Goal: Ask a question: Seek information or help from site administrators or community

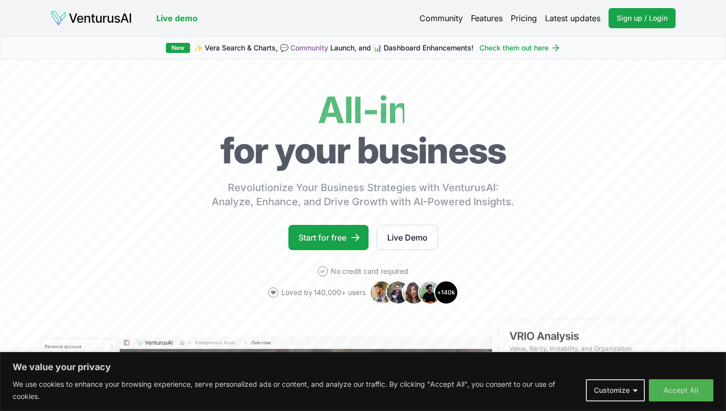
click at [632, 49] on div "New ✨ [PERSON_NAME] Search & Charts, 💬 Community Launch, and 📊 Dashboard Enhanc…" at bounding box center [363, 47] width 726 height 23
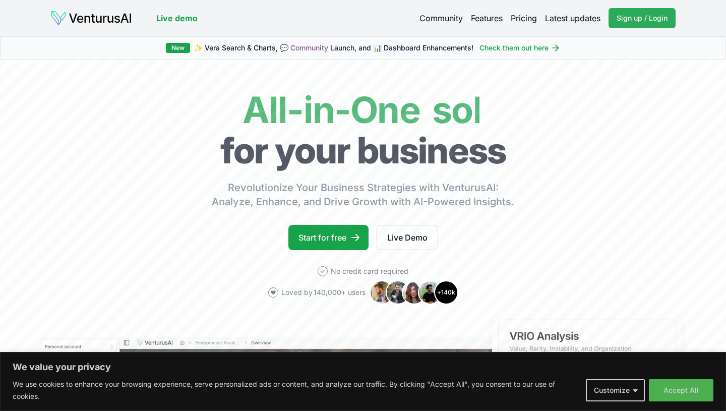
click at [620, 28] on link "Sign up / Login Login" at bounding box center [641, 18] width 67 height 20
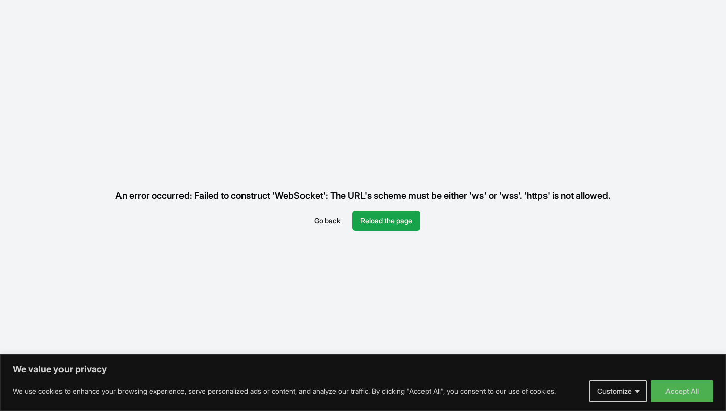
click at [320, 223] on button "Go back" at bounding box center [327, 221] width 42 height 20
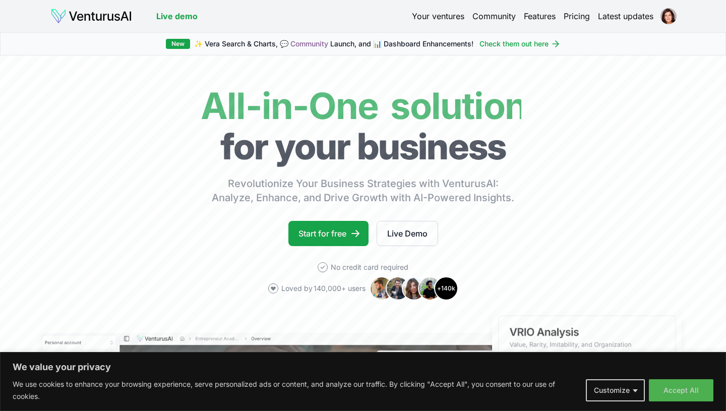
click at [445, 20] on link "Your ventures" at bounding box center [438, 16] width 52 height 12
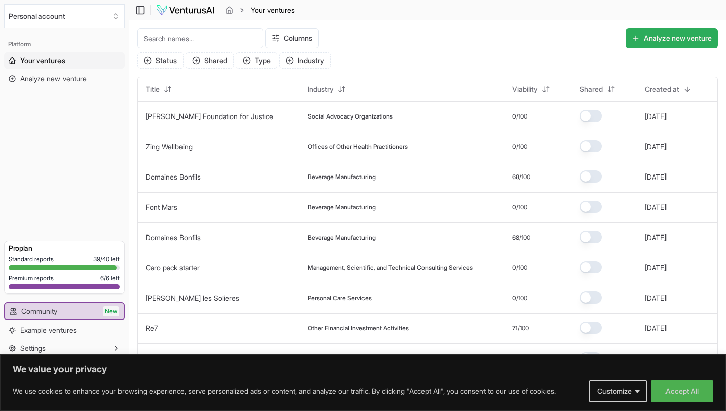
click at [646, 41] on button "Analyze new venture" at bounding box center [671, 38] width 92 height 20
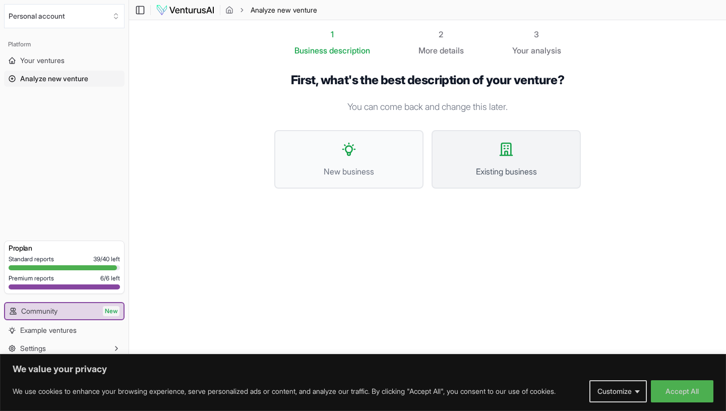
click at [497, 157] on button "Existing business" at bounding box center [505, 159] width 149 height 58
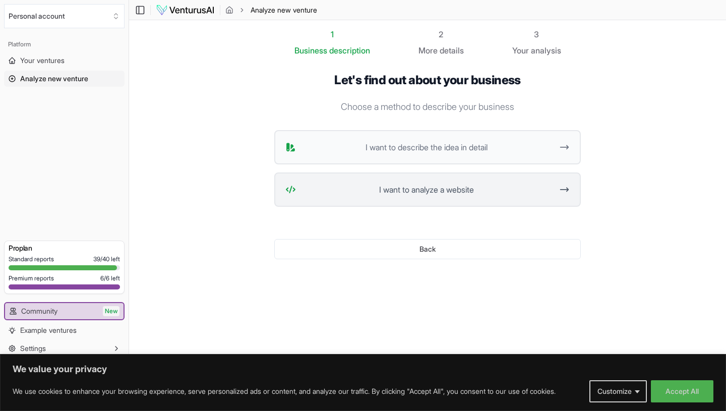
click at [440, 187] on span "I want to analyze a website" at bounding box center [426, 189] width 252 height 12
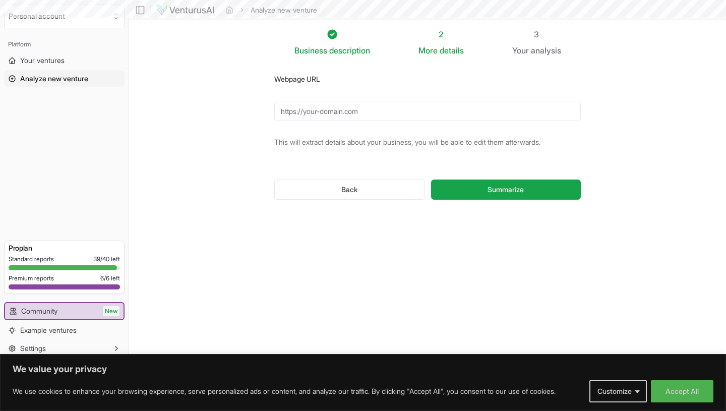
click at [368, 114] on input "Webpage URL" at bounding box center [427, 111] width 306 height 20
paste input "https://copenotes.com/"
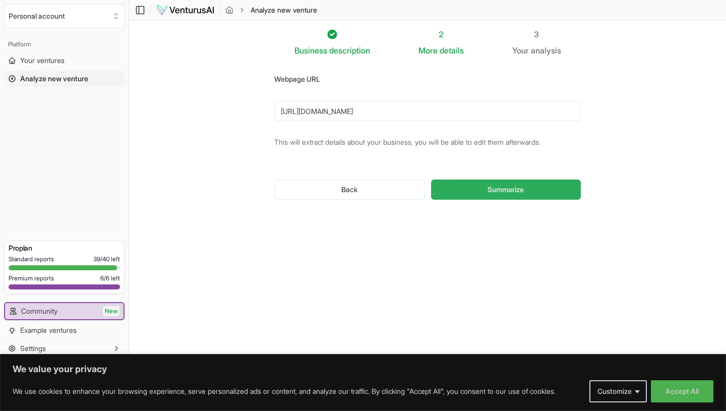
type input "https://copenotes.com/"
click at [491, 187] on span "Summarize" at bounding box center [505, 189] width 36 height 10
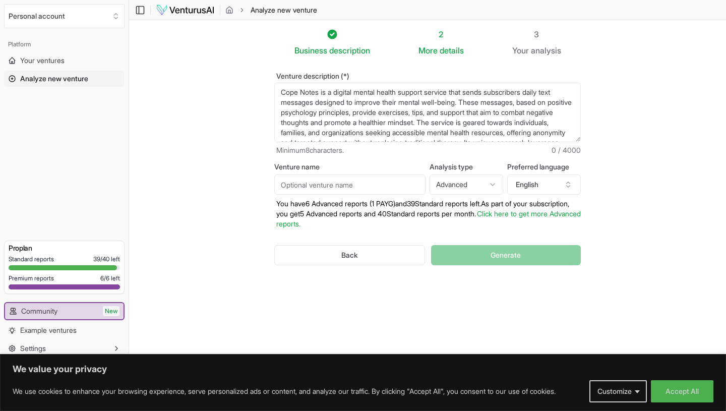
click at [490, 187] on html "We value your privacy We use cookies to enhance your browsing experience, serve…" at bounding box center [363, 205] width 726 height 411
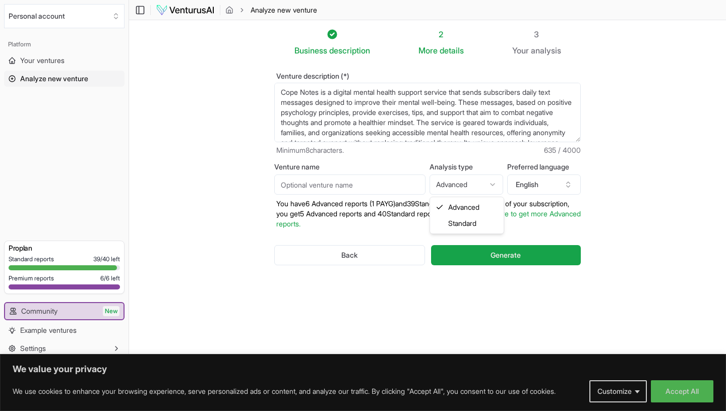
select select "standard"
click at [546, 187] on button "English" at bounding box center [544, 184] width 74 height 20
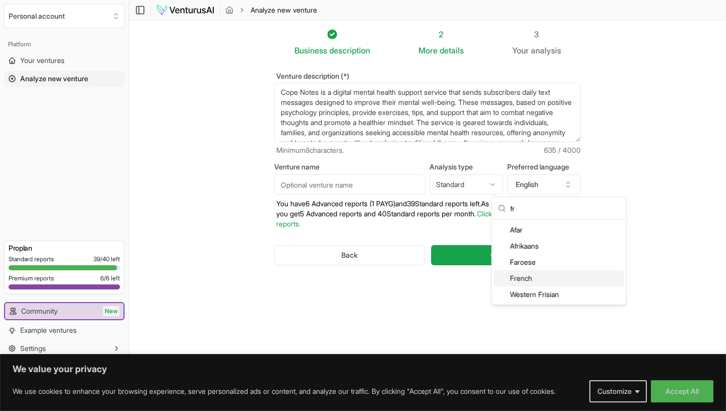
type input "fr"
click at [543, 278] on div "French" at bounding box center [559, 278] width 130 height 16
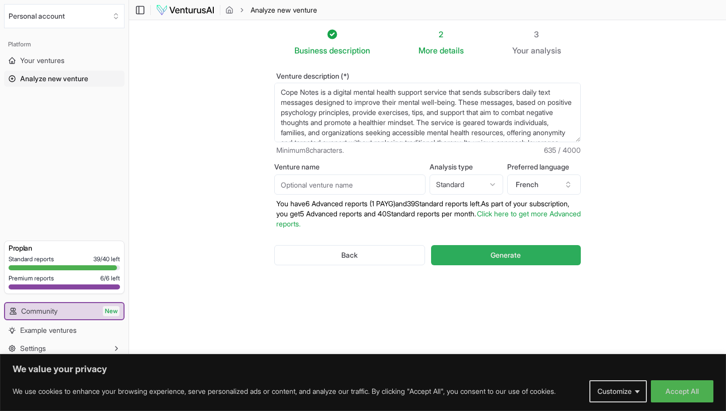
click at [511, 261] on button "Generate" at bounding box center [506, 255] width 150 height 20
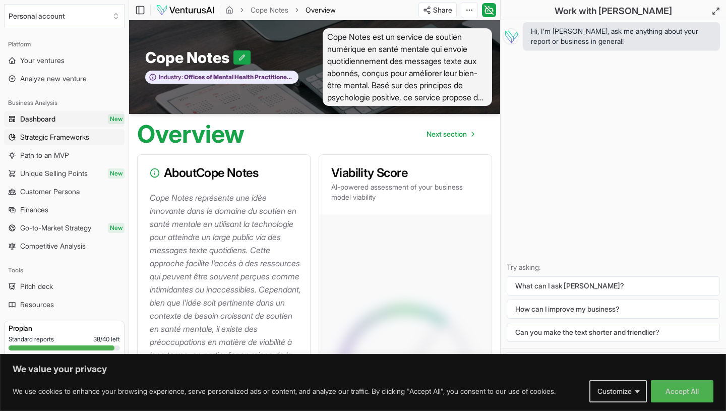
click at [78, 139] on span "Strategic Frameworks" at bounding box center [54, 137] width 69 height 10
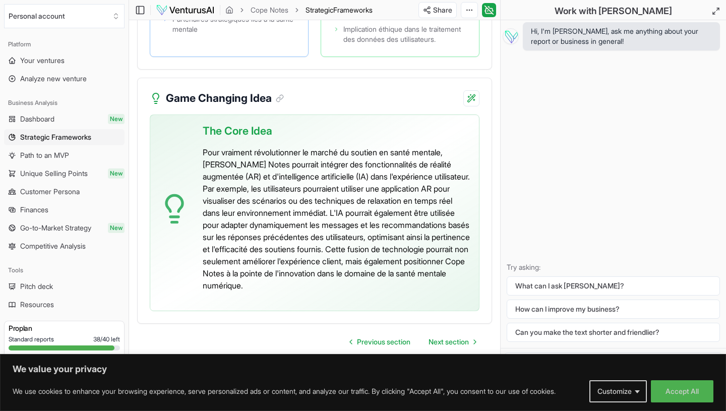
scroll to position [3328, 0]
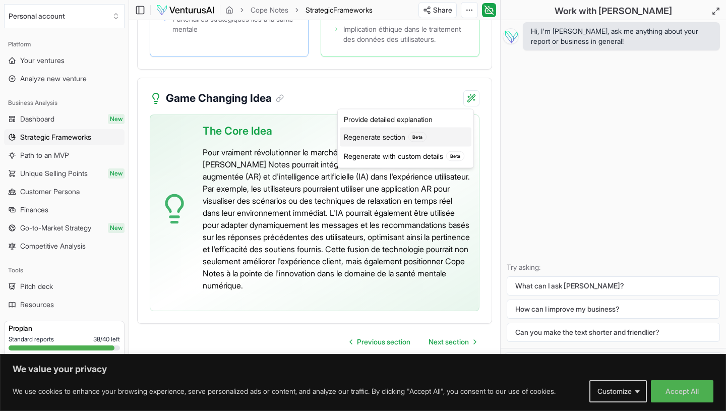
click at [426, 134] on div "Beta" at bounding box center [417, 137] width 18 height 10
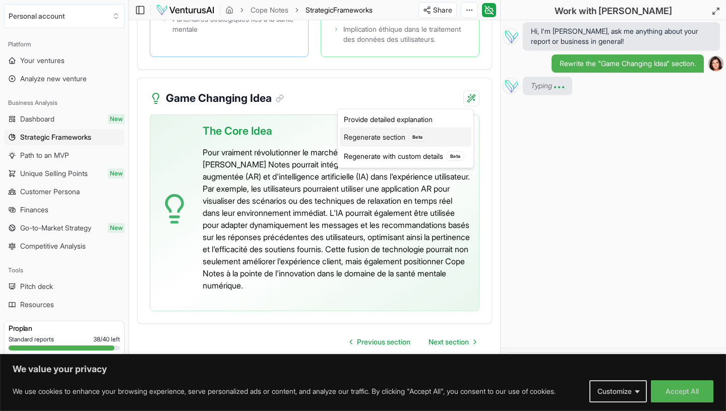
click at [430, 137] on div "Regenerate section Beta" at bounding box center [406, 136] width 132 height 19
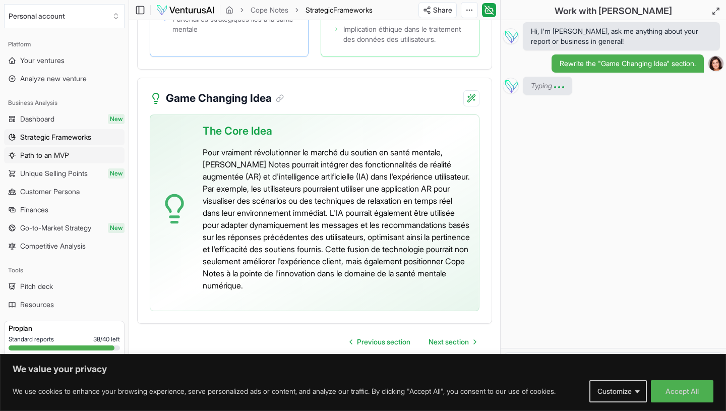
click at [69, 151] on span "Path to an MVP" at bounding box center [44, 155] width 49 height 10
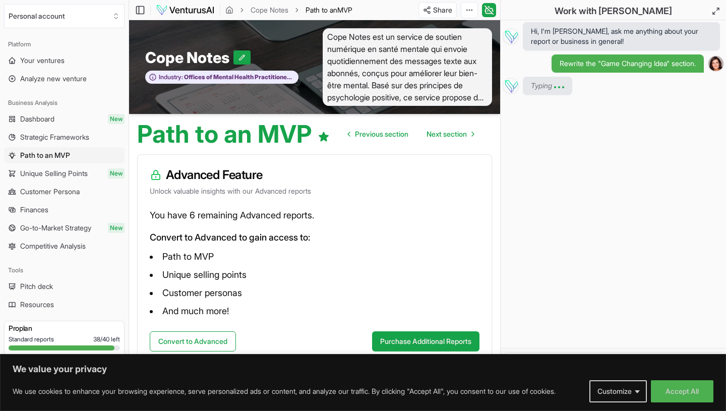
scroll to position [12, 0]
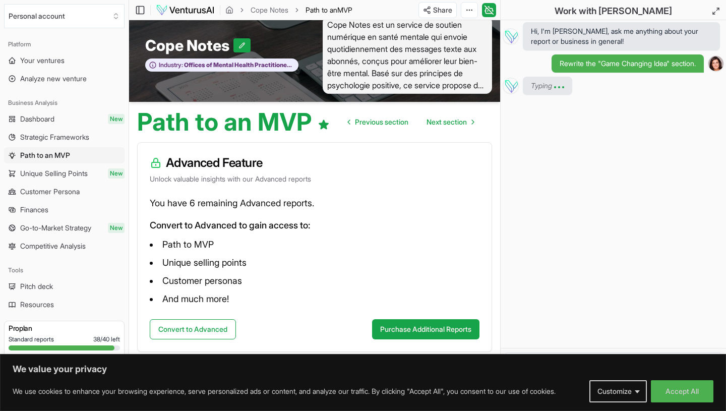
click at [56, 174] on span "Unique Selling Points" at bounding box center [54, 173] width 68 height 10
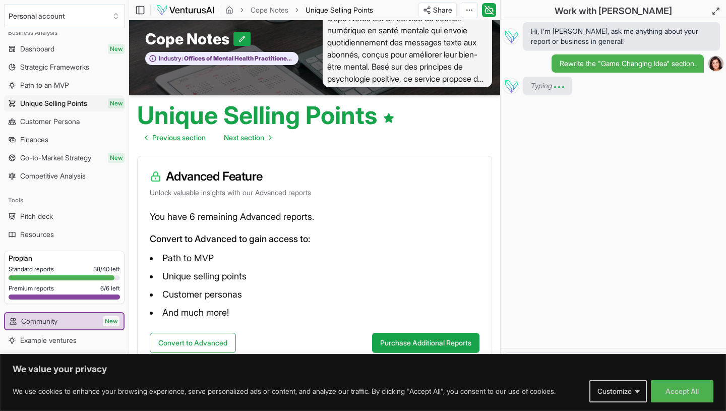
scroll to position [32, 0]
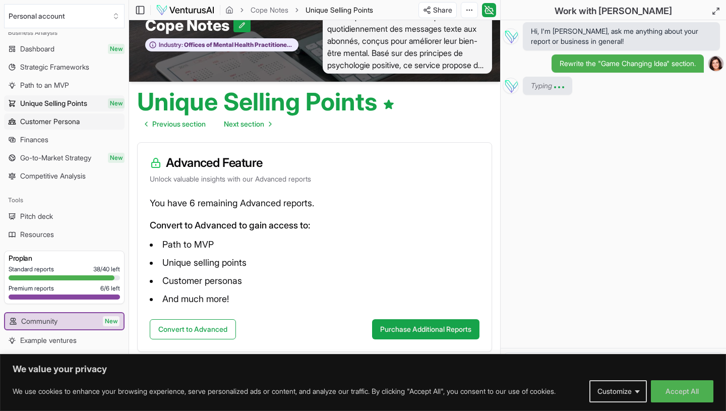
click at [87, 129] on link "Customer Persona" at bounding box center [64, 121] width 120 height 16
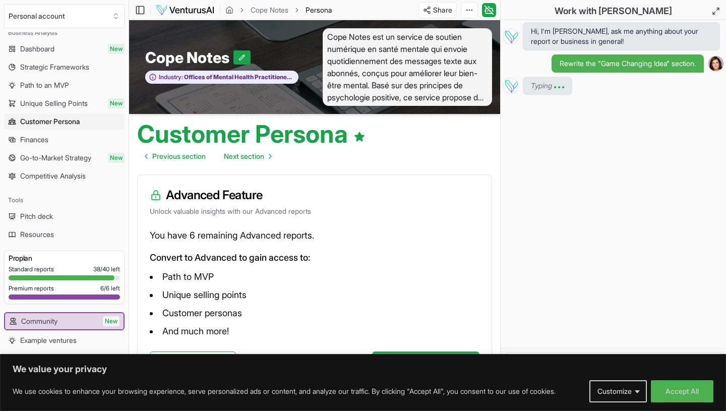
scroll to position [32, 0]
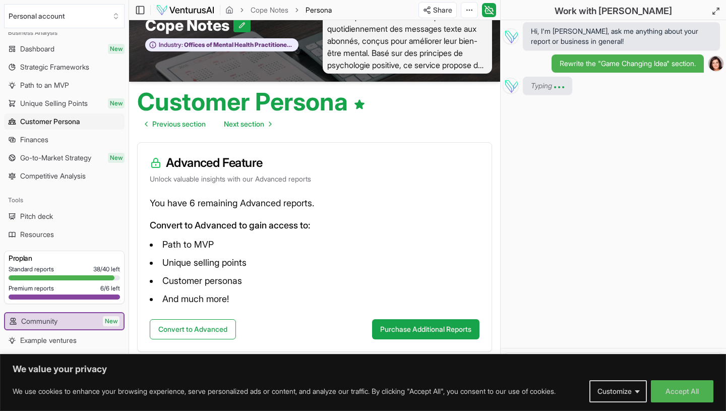
click at [68, 157] on span "Go-to-Market Strategy" at bounding box center [55, 158] width 71 height 10
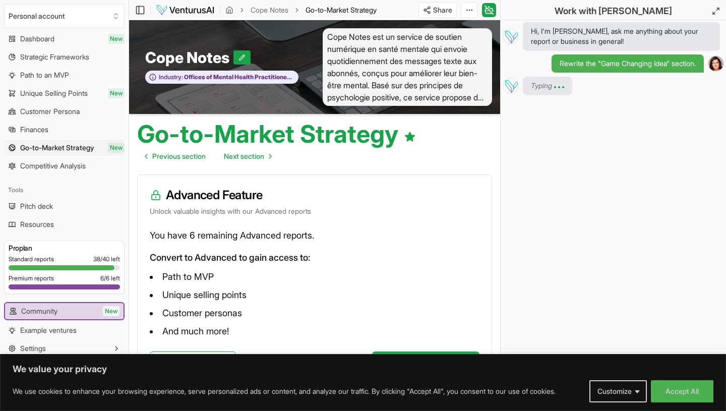
scroll to position [32, 0]
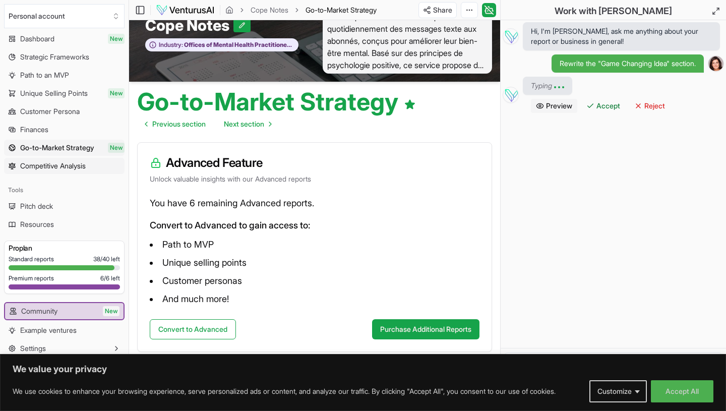
click at [78, 164] on span "Competitive Analysis" at bounding box center [53, 166] width 66 height 10
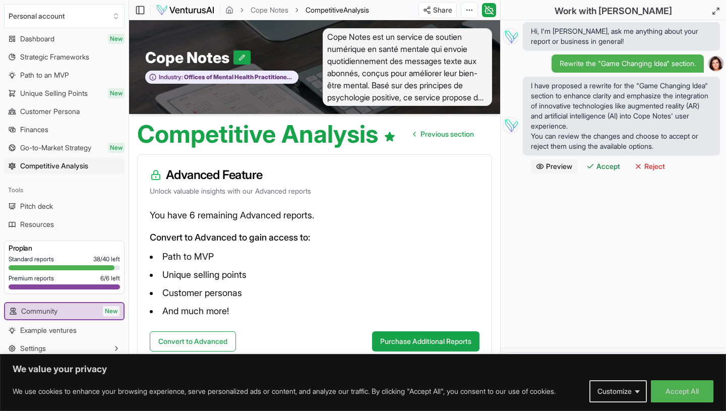
scroll to position [12, 0]
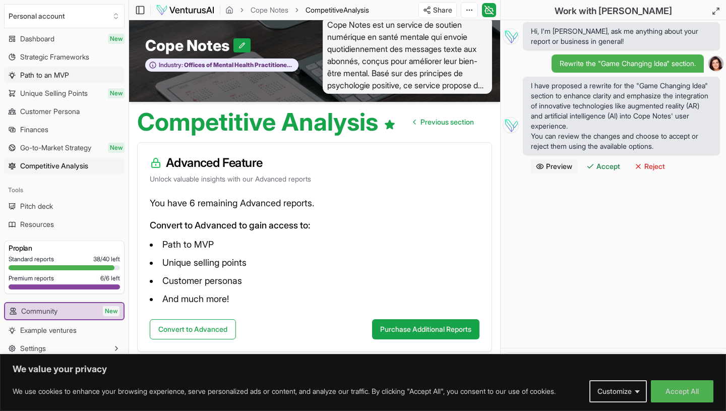
click at [52, 69] on link "Path to an MVP" at bounding box center [64, 75] width 120 height 16
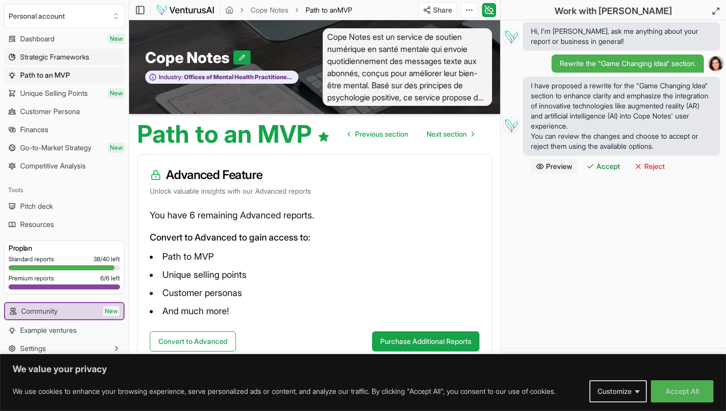
click at [47, 53] on span "Strategic Frameworks" at bounding box center [54, 57] width 69 height 10
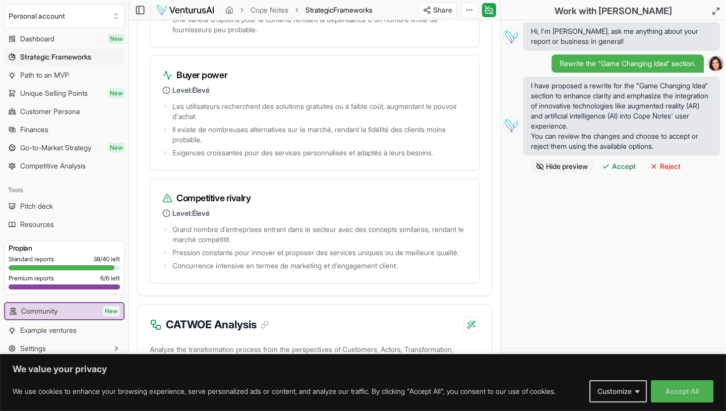
scroll to position [3307, 0]
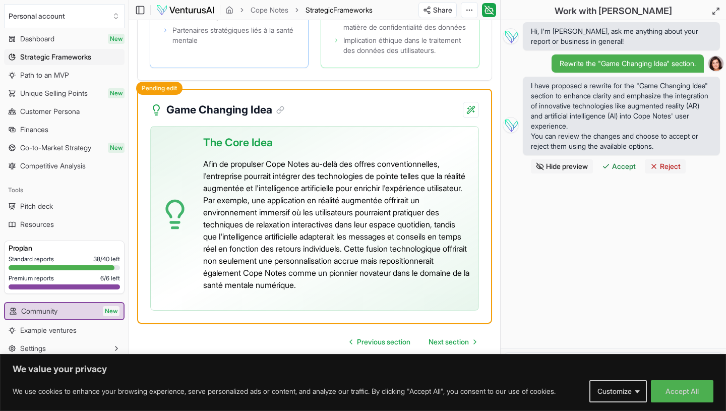
click at [658, 162] on icon at bounding box center [654, 166] width 8 height 8
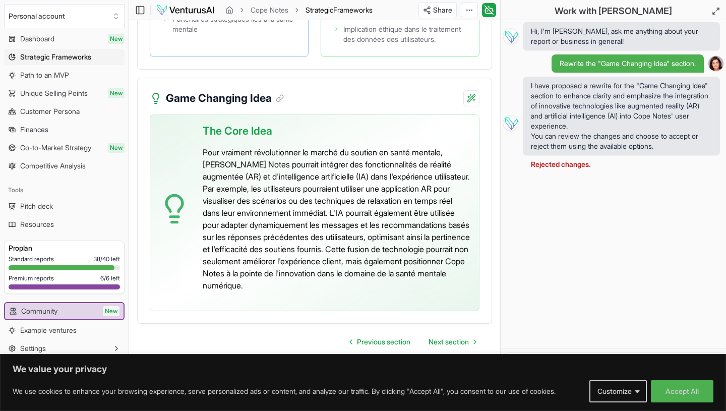
scroll to position [3328, 0]
click at [62, 205] on link "Pitch deck" at bounding box center [64, 206] width 120 height 16
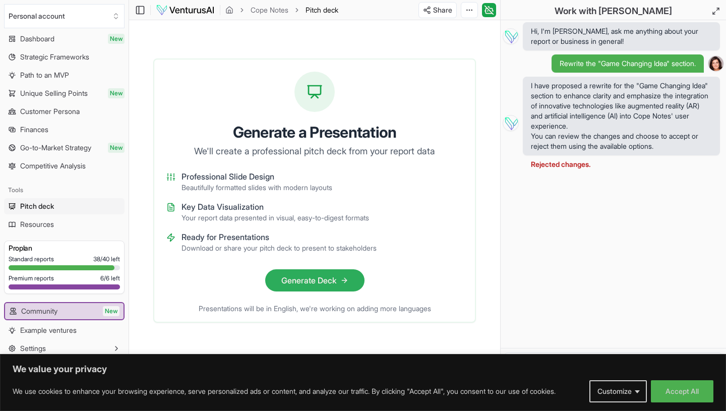
click at [278, 273] on button "Generate Deck" at bounding box center [314, 280] width 99 height 22
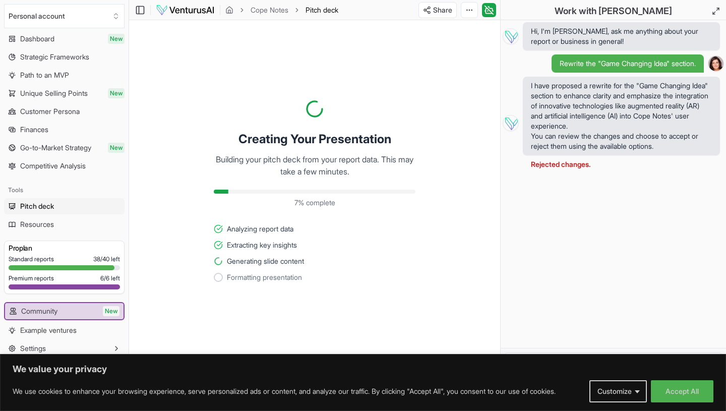
click at [77, 220] on link "Resources" at bounding box center [64, 224] width 120 height 16
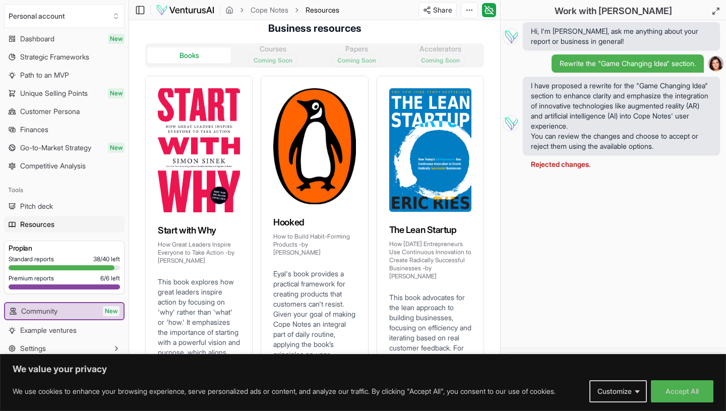
scroll to position [168, 0]
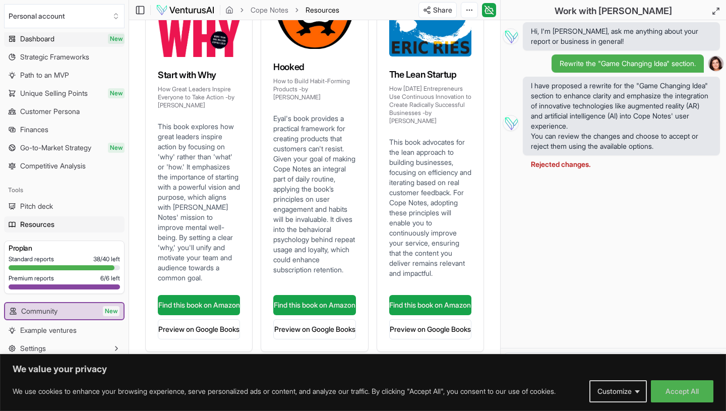
click at [73, 34] on link "Dashboard New" at bounding box center [64, 39] width 120 height 16
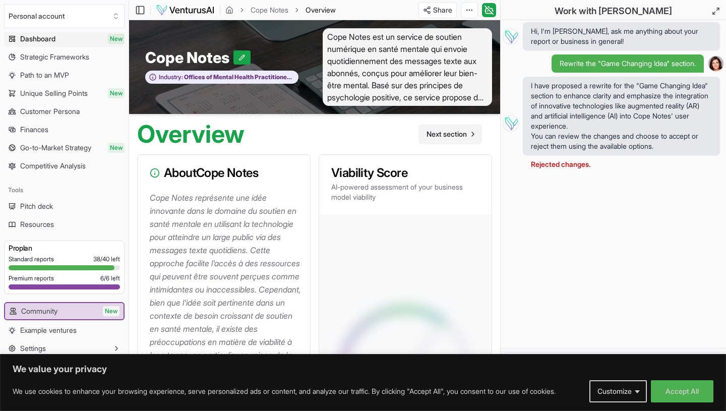
click at [439, 130] on span "Next section" at bounding box center [446, 134] width 40 height 10
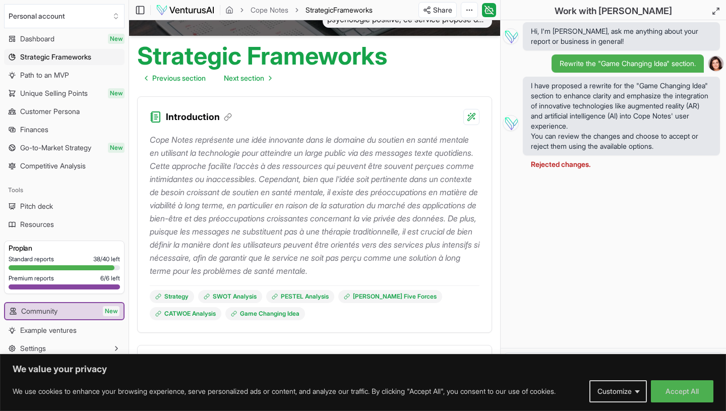
scroll to position [79, 0]
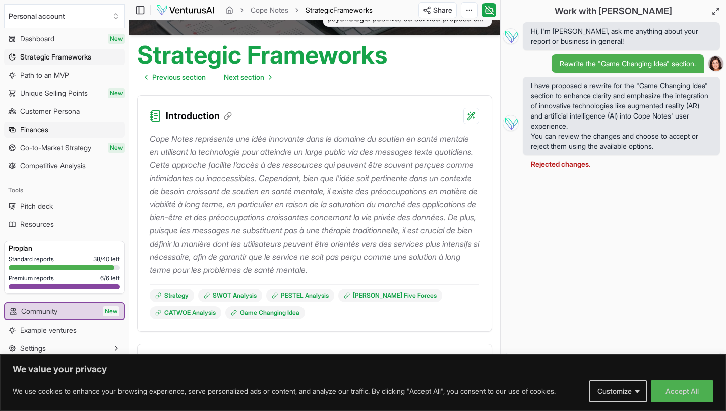
click at [68, 132] on link "Finances" at bounding box center [64, 129] width 120 height 16
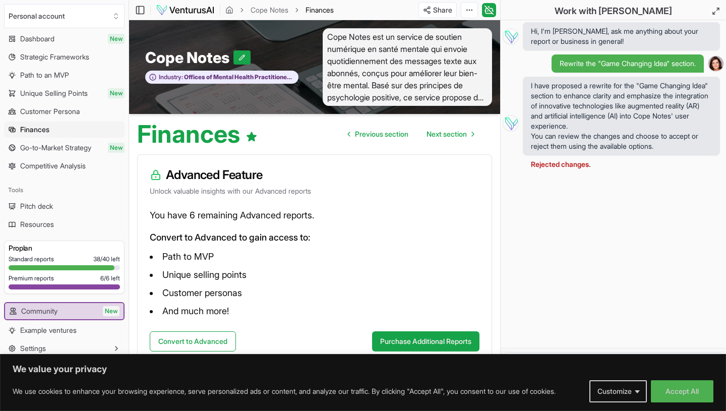
scroll to position [12, 0]
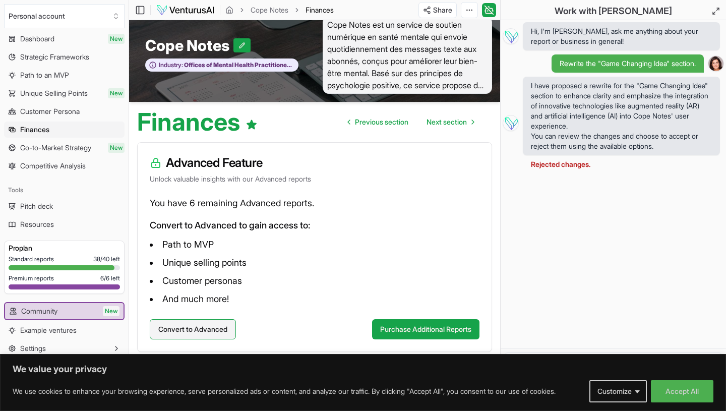
click at [172, 322] on button "Convert to Advanced" at bounding box center [193, 329] width 86 height 20
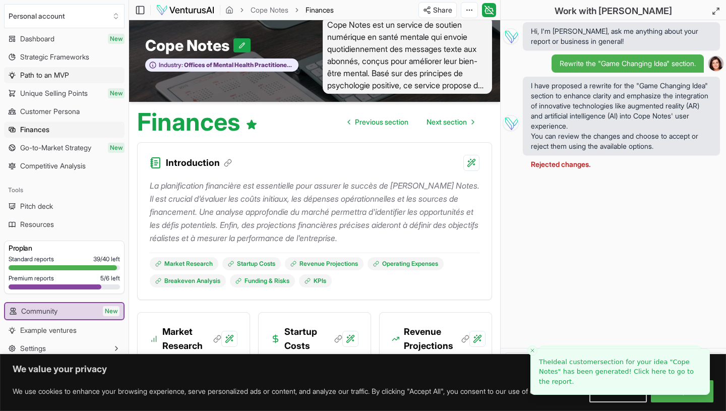
click at [52, 81] on link "Path to an MVP" at bounding box center [64, 75] width 120 height 16
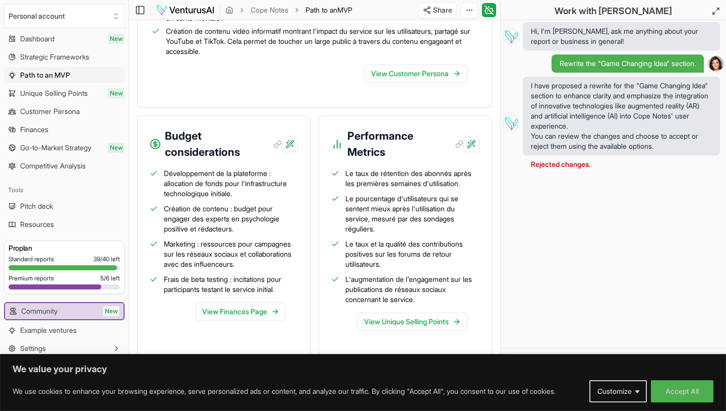
scroll to position [1428, 0]
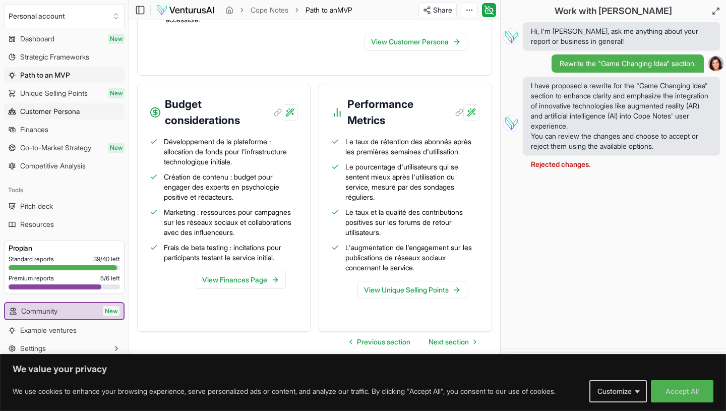
click at [80, 115] on span "Customer Persona" at bounding box center [49, 111] width 59 height 10
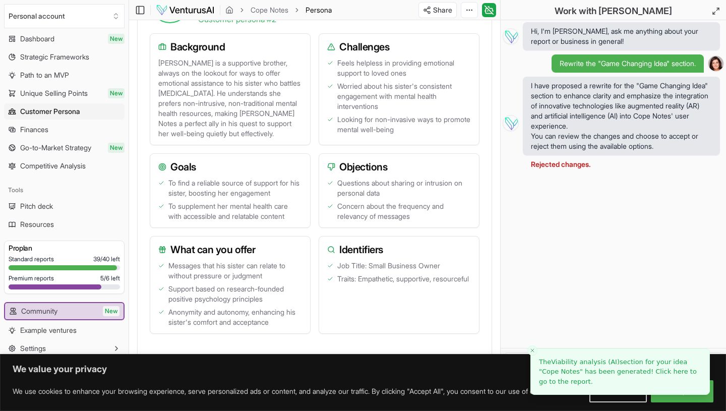
scroll to position [1221, 0]
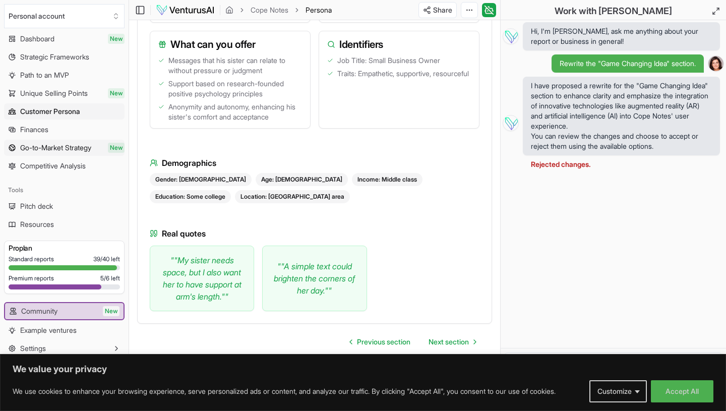
click at [34, 147] on span "Go-to-Market Strategy" at bounding box center [55, 148] width 71 height 10
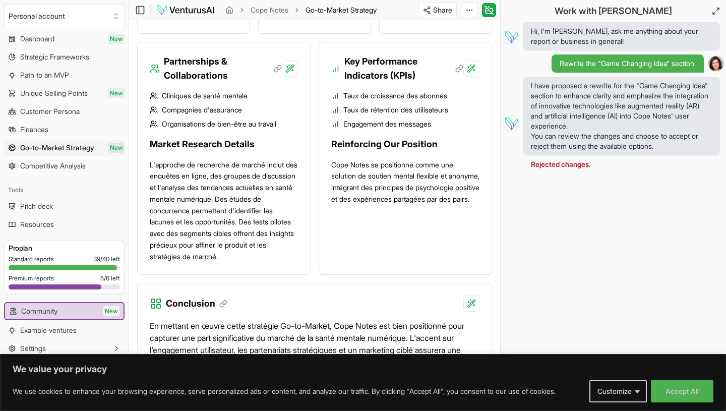
scroll to position [1411, 0]
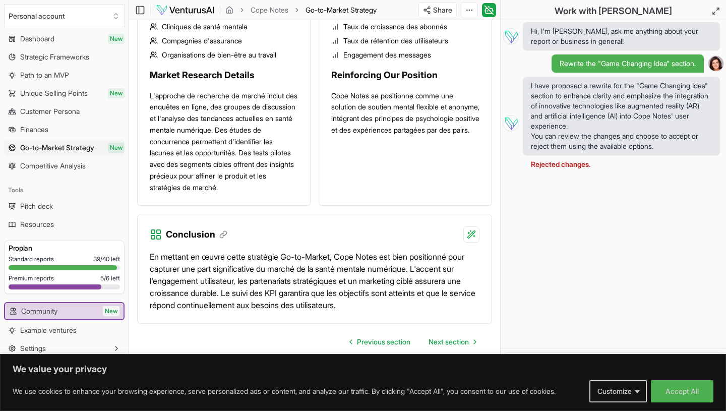
click at [674, 127] on p "I have proposed a rewrite for the "Game Changing Idea" section to enhance clari…" at bounding box center [621, 106] width 181 height 50
click at [650, 105] on p "I have proposed a rewrite for the "Game Changing Idea" section to enhance clari…" at bounding box center [621, 106] width 181 height 50
click at [687, 394] on button "Accept All" at bounding box center [682, 391] width 62 height 22
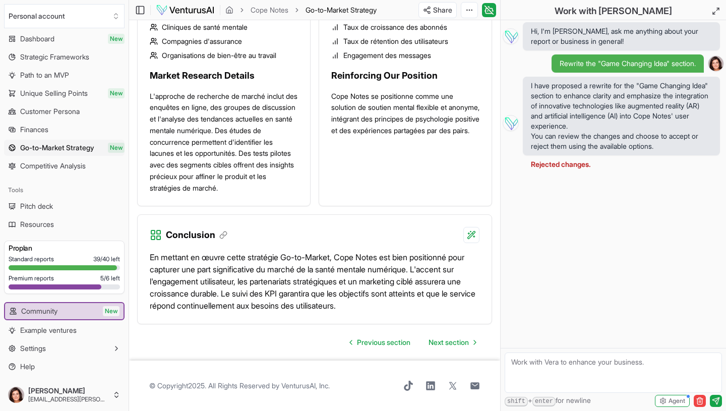
scroll to position [1410, 0]
click at [618, 364] on textarea at bounding box center [612, 372] width 217 height 40
type textarea "dis moi comment mettree en place la game changing idea?"
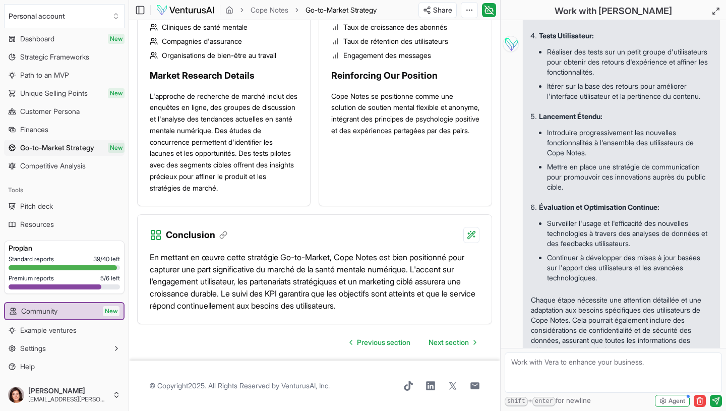
scroll to position [511, 0]
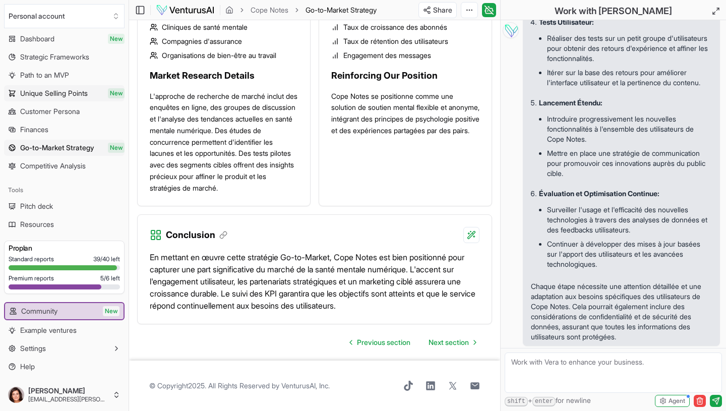
click at [77, 86] on link "Unique Selling Points New" at bounding box center [64, 93] width 120 height 16
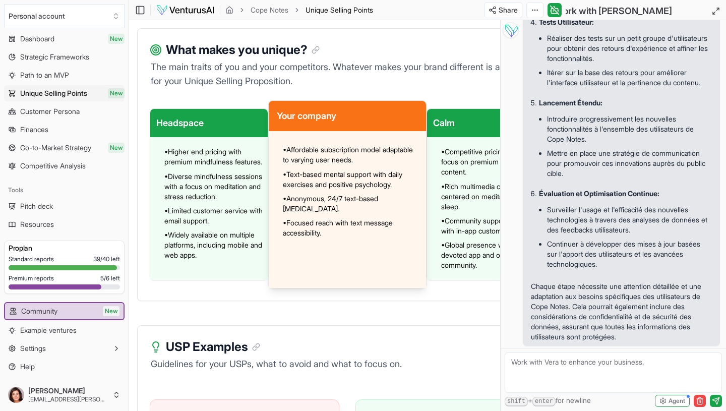
scroll to position [997, 0]
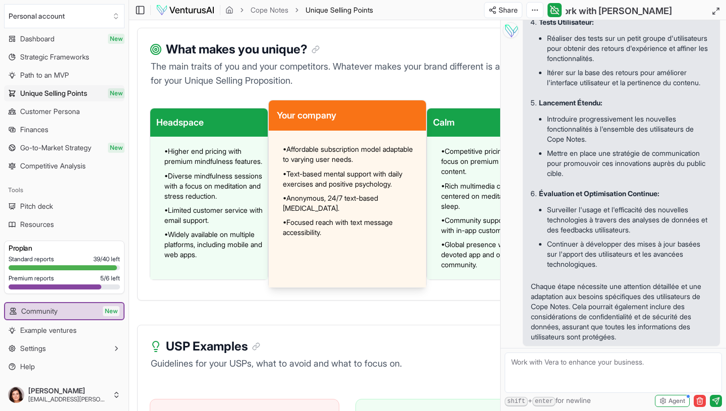
click at [467, 100] on div "Headspace • Higher end pricing with premium mindfulness features. • Diverse min…" at bounding box center [347, 194] width 395 height 188
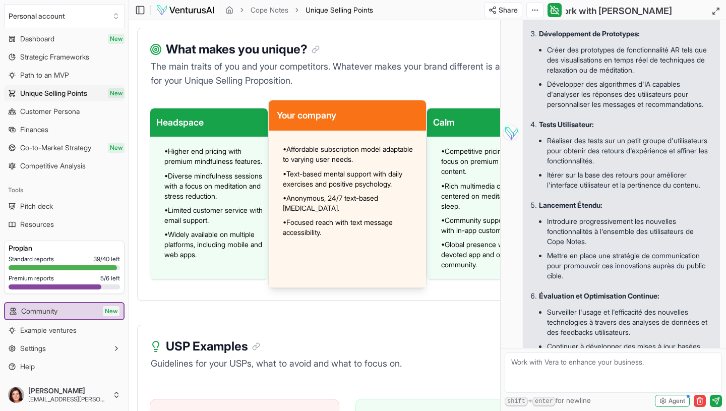
scroll to position [364, 0]
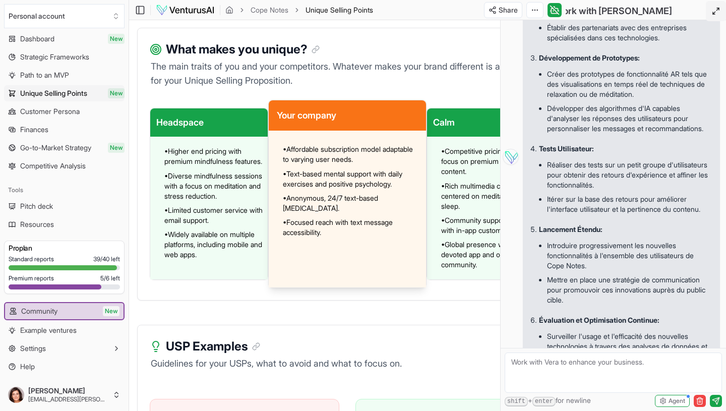
click at [716, 14] on icon at bounding box center [716, 11] width 8 height 8
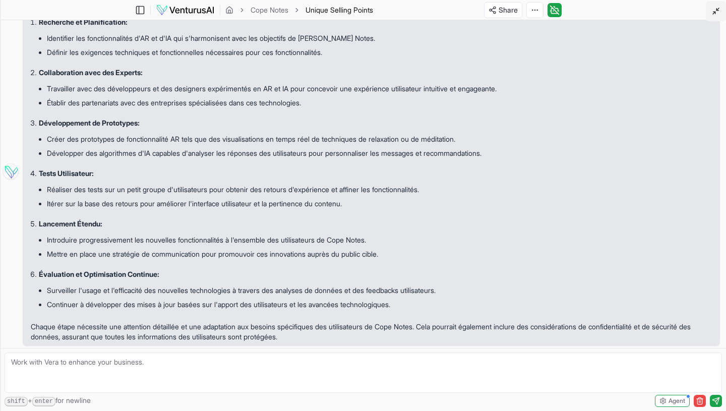
click at [716, 14] on icon at bounding box center [716, 11] width 8 height 8
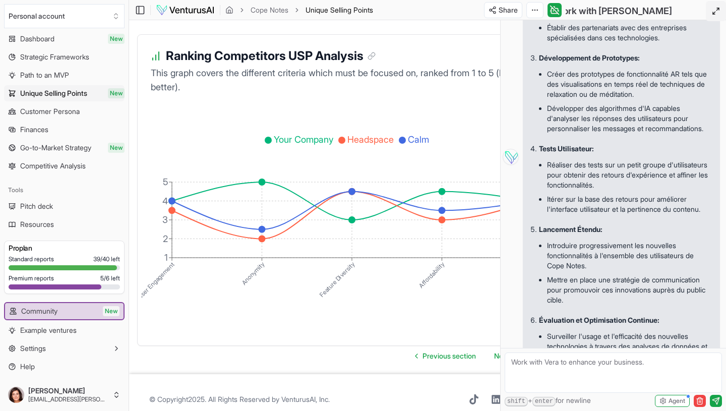
scroll to position [2167, 0]
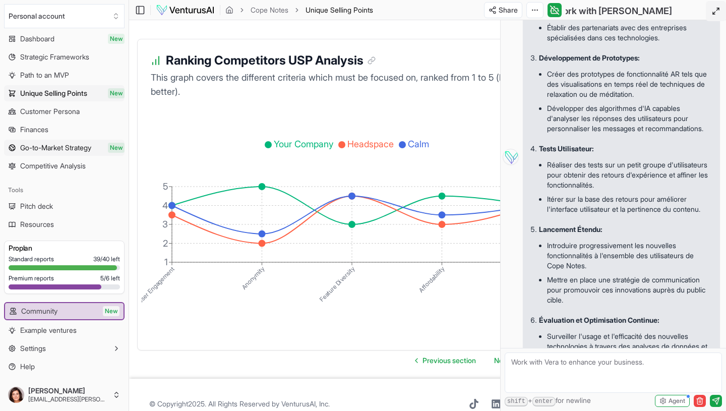
click at [84, 147] on span "Go-to-Market Strategy" at bounding box center [55, 148] width 71 height 10
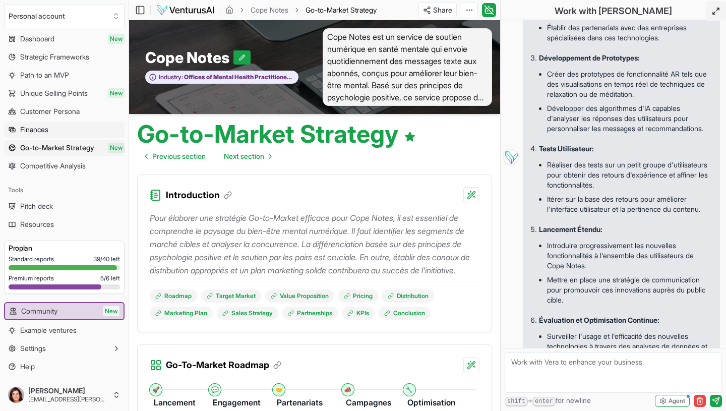
click at [66, 132] on link "Finances" at bounding box center [64, 129] width 120 height 16
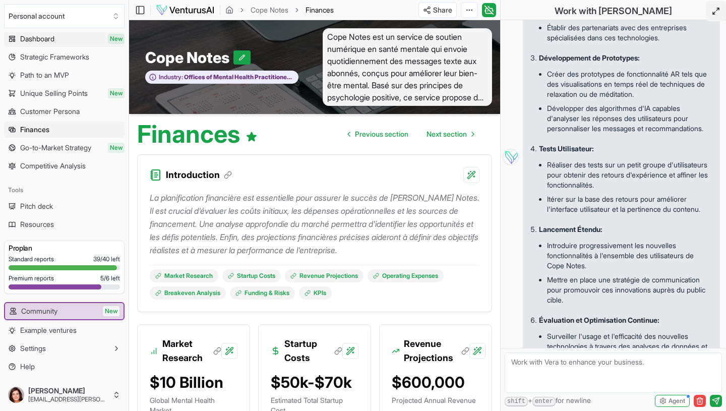
click at [57, 42] on link "Dashboard New" at bounding box center [64, 39] width 120 height 16
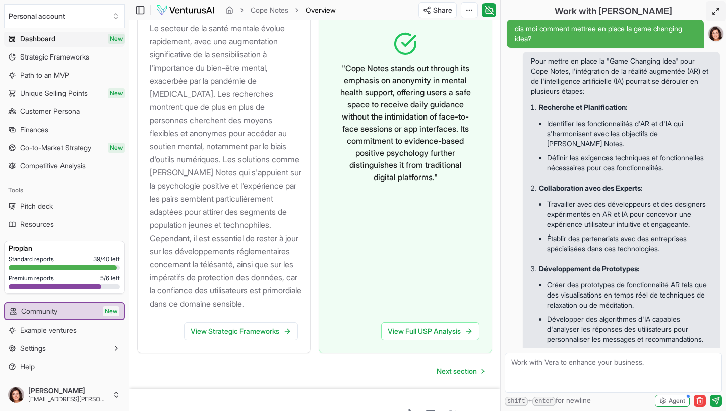
scroll to position [158, 0]
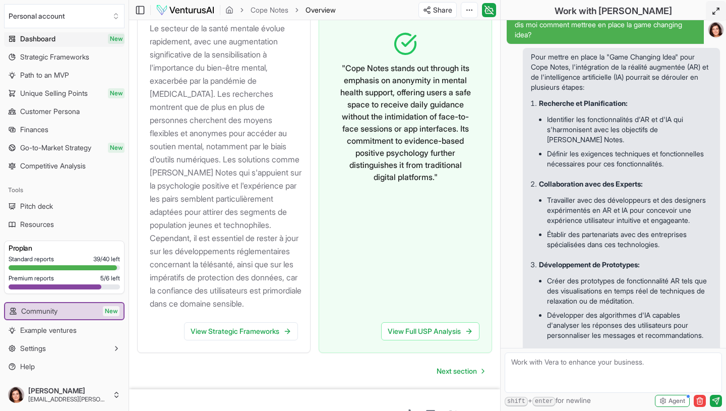
click at [597, 164] on li "Définir les exigences techniques et fonctionnelles nécessaires pour ces fonctio…" at bounding box center [629, 159] width 165 height 24
drag, startPoint x: 708, startPoint y: 127, endPoint x: 544, endPoint y: 123, distance: 164.3
click at [544, 123] on ul "Identifier les fonctionnalités d'AR et d'IA qui s'harmonisent avec les objectif…" at bounding box center [625, 141] width 173 height 67
copy li "Identifier les fonctionnalités d'AR et d'IA qui s'harmonisent avec les objectif…"
click at [568, 366] on textarea at bounding box center [612, 372] width 217 height 40
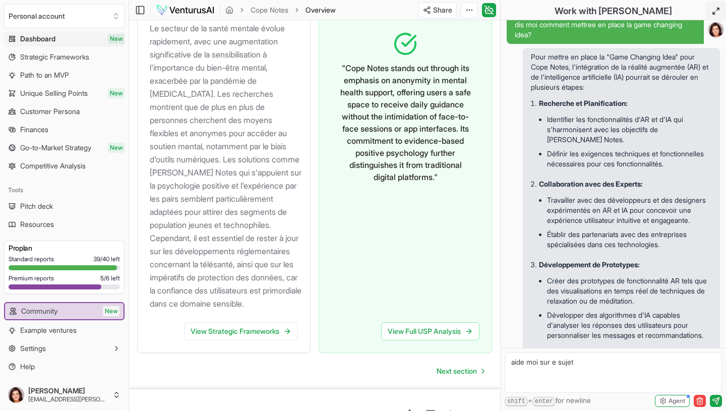
paste textarea "Identifier les fonctionnalités d'AR et d'IA qui s'harmonisent avec les objectif…"
type textarea "aide moi sur e sujet Identifier les fonctionnalités d'AR et d'IA qui s'harmonis…"
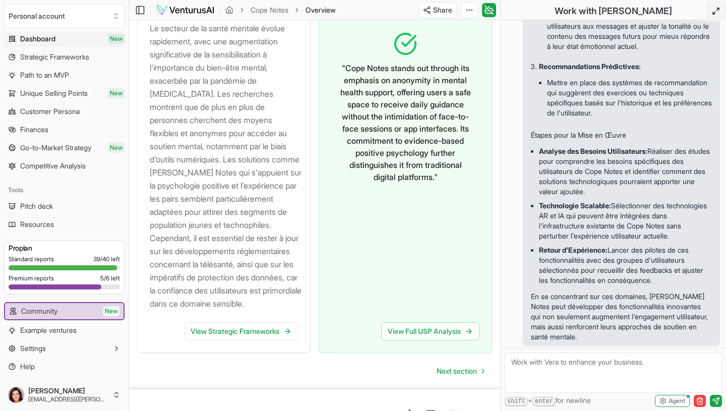
scroll to position [1293, 0]
click at [88, 330] on link "Example ventures" at bounding box center [64, 330] width 120 height 16
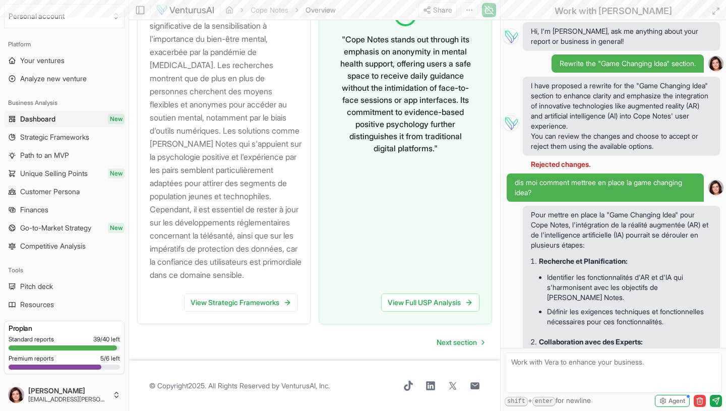
scroll to position [1293, 0]
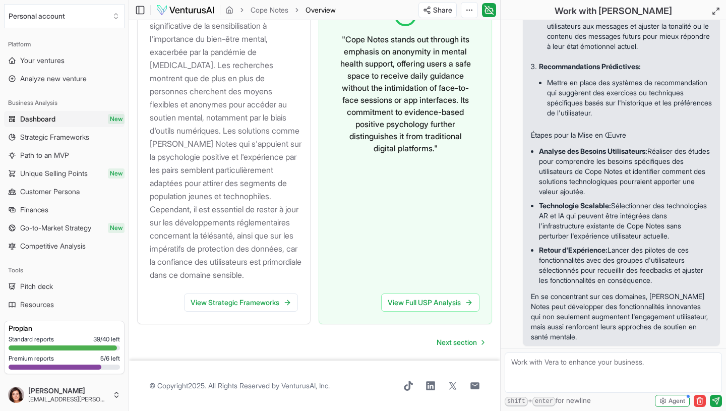
click at [86, 229] on span "Go-to-Market Strategy" at bounding box center [55, 228] width 71 height 10
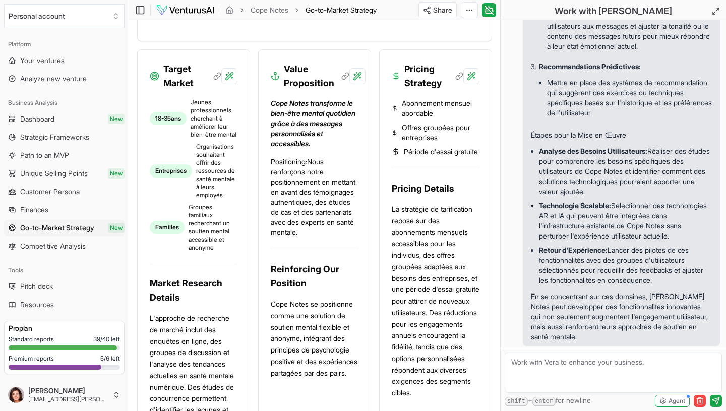
scroll to position [455, 0]
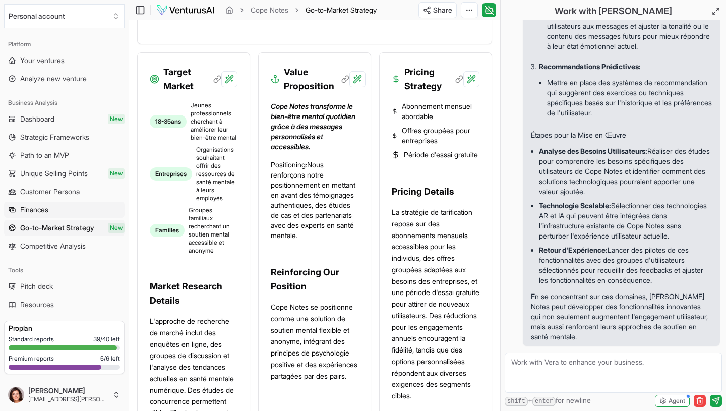
click at [54, 209] on link "Finances" at bounding box center [64, 210] width 120 height 16
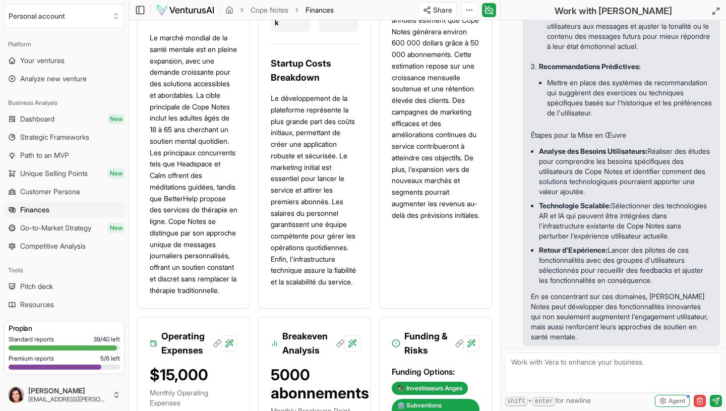
scroll to position [507, 0]
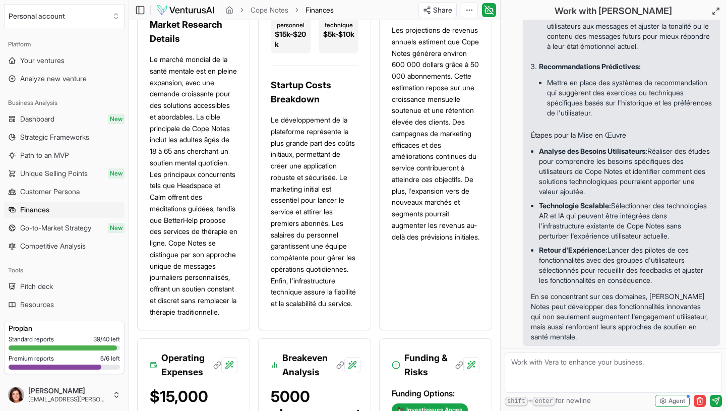
click at [584, 359] on textarea at bounding box center [612, 372] width 217 height 40
type textarea "je trouve les projections financières faibles"
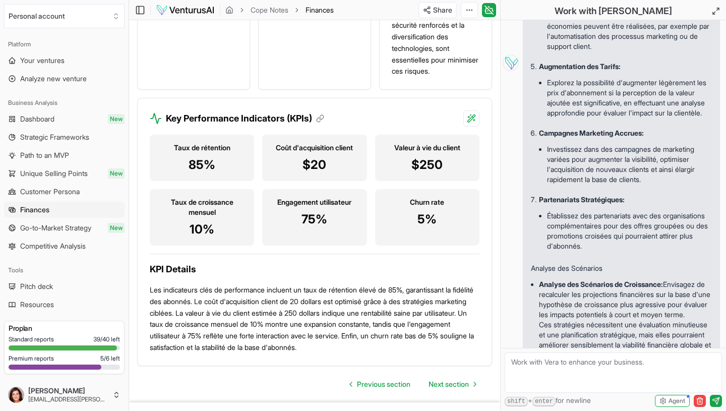
scroll to position [1964, 0]
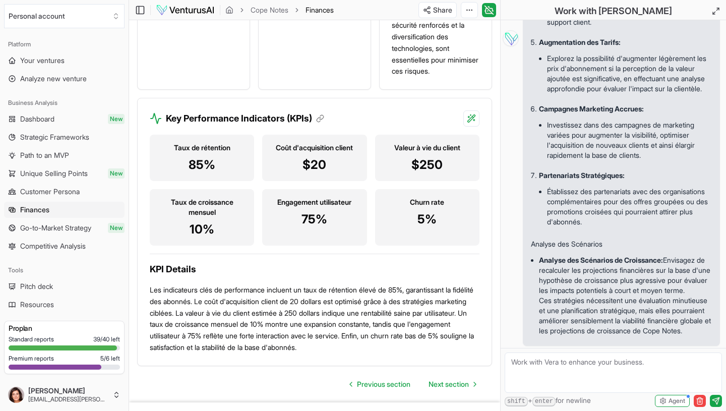
click at [686, 368] on textarea at bounding box center [612, 372] width 217 height 40
type textarea "trrouve moi une formation pour uiliser l4IA et permette plus d'interactiviter a…"
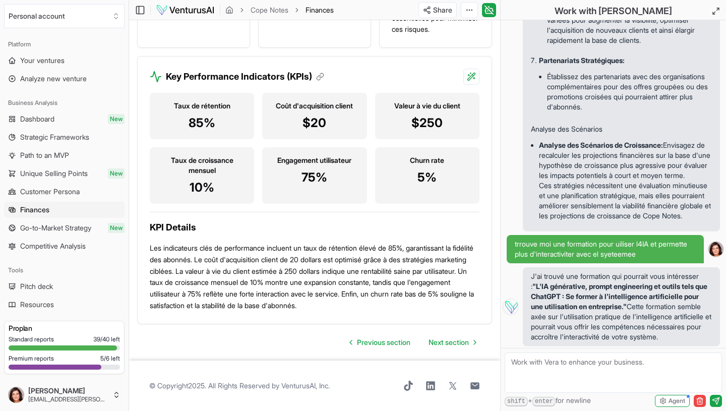
scroll to position [1402, 0]
type textarea "l url?"
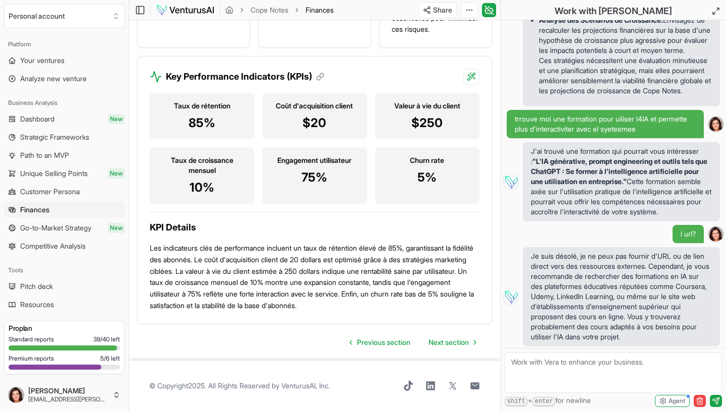
scroll to position [2214, 0]
click at [77, 233] on link "Go-to-Market Strategy New" at bounding box center [64, 228] width 120 height 16
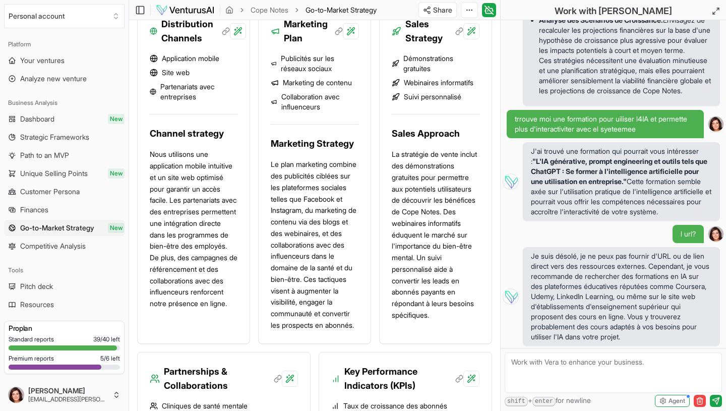
scroll to position [963, 0]
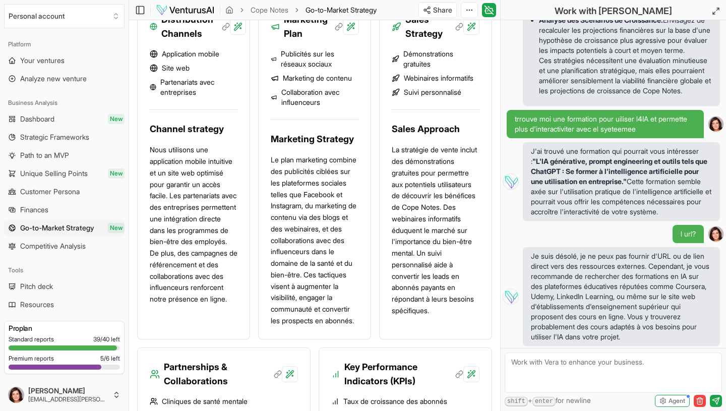
click at [523, 361] on textarea at bounding box center [612, 372] width 217 height 40
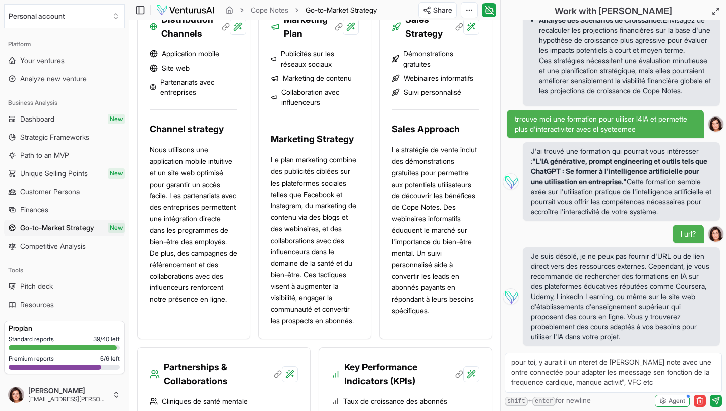
type textarea "pour toi, y aurait il un nteret de elier copes note avec une ontre connectée po…"
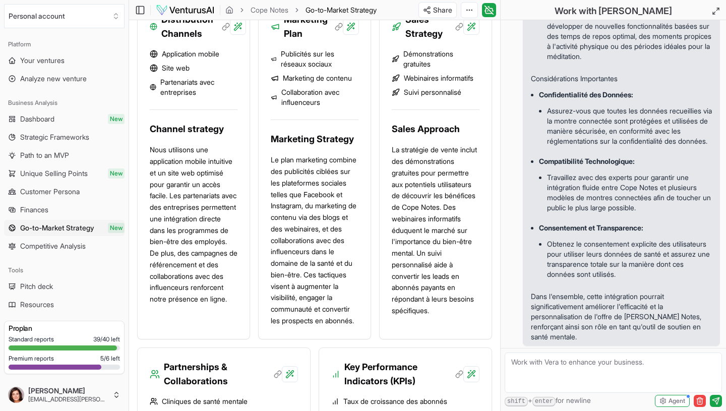
scroll to position [3008, 0]
type textarea "et cela augmenterrait le CA?"
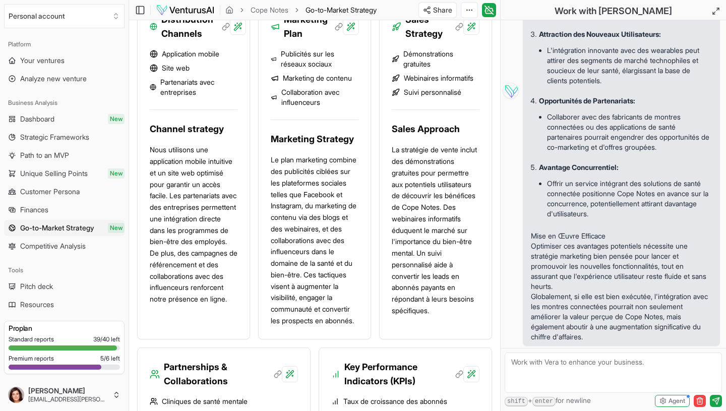
scroll to position [3544, 0]
type textarea "combien d'abonnés vois tu dans ce cas?`"
click at [712, 399] on icon "submit" at bounding box center [715, 400] width 7 height 7
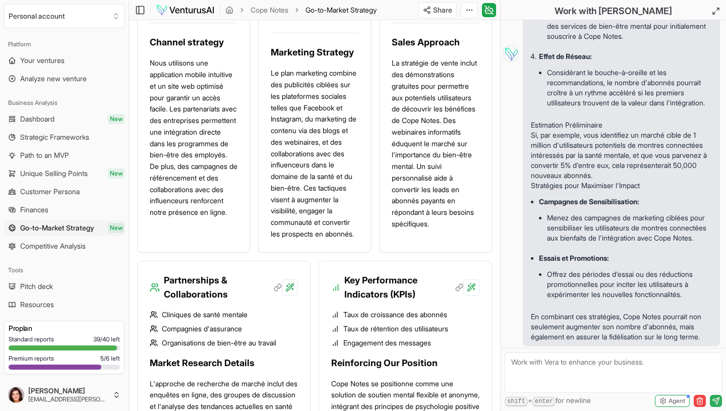
scroll to position [1048, 0]
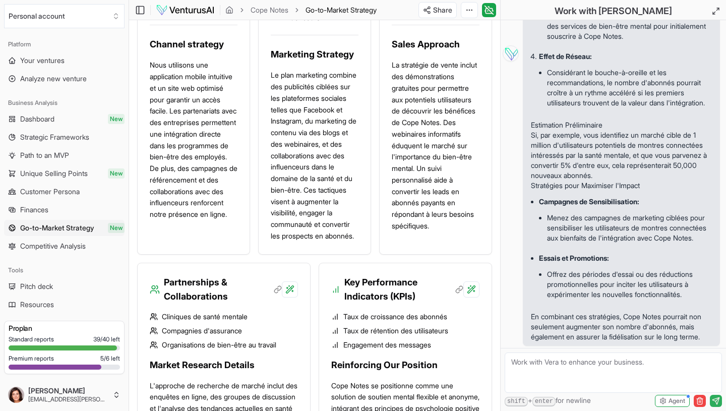
click at [601, 364] on textarea at bounding box center [612, 372] width 217 height 40
type textarea "au bouot de 3 ans, quel CA?"
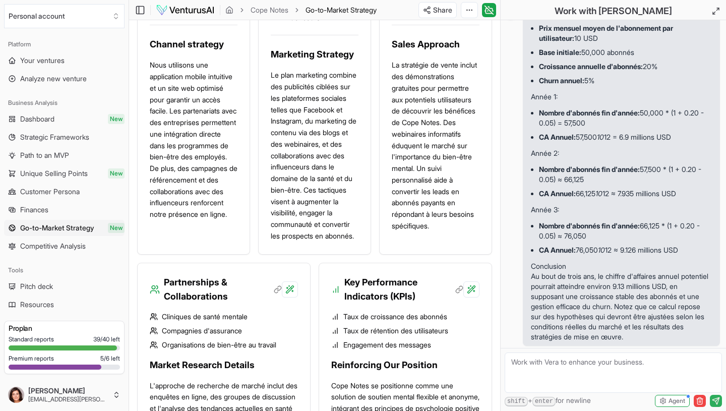
scroll to position [4909, 0]
type textarea "et la rentabiité?"
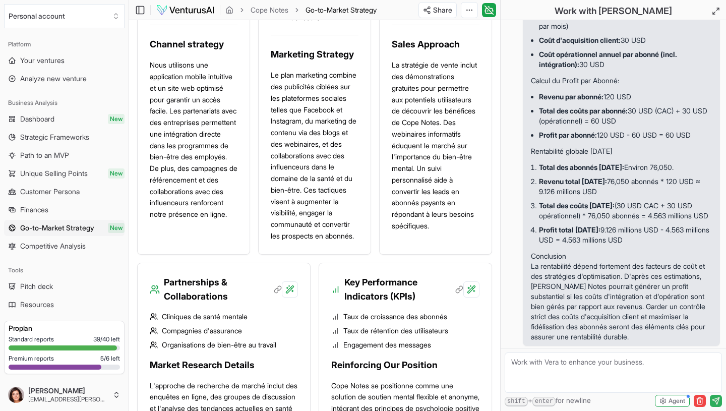
scroll to position [5631, 0]
